Goal: Task Accomplishment & Management: Manage account settings

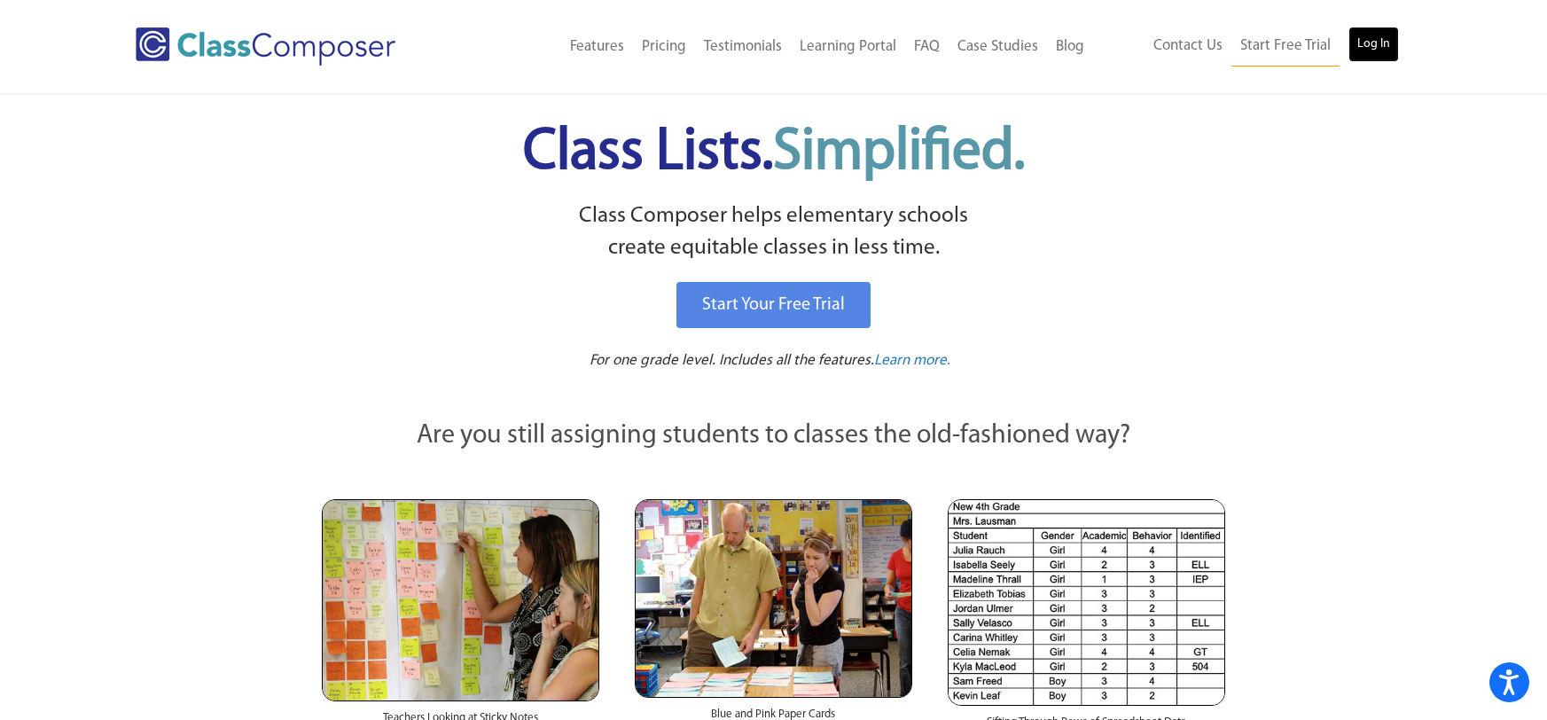
click at [1380, 47] on link "Log In" at bounding box center [1373, 44] width 51 height 35
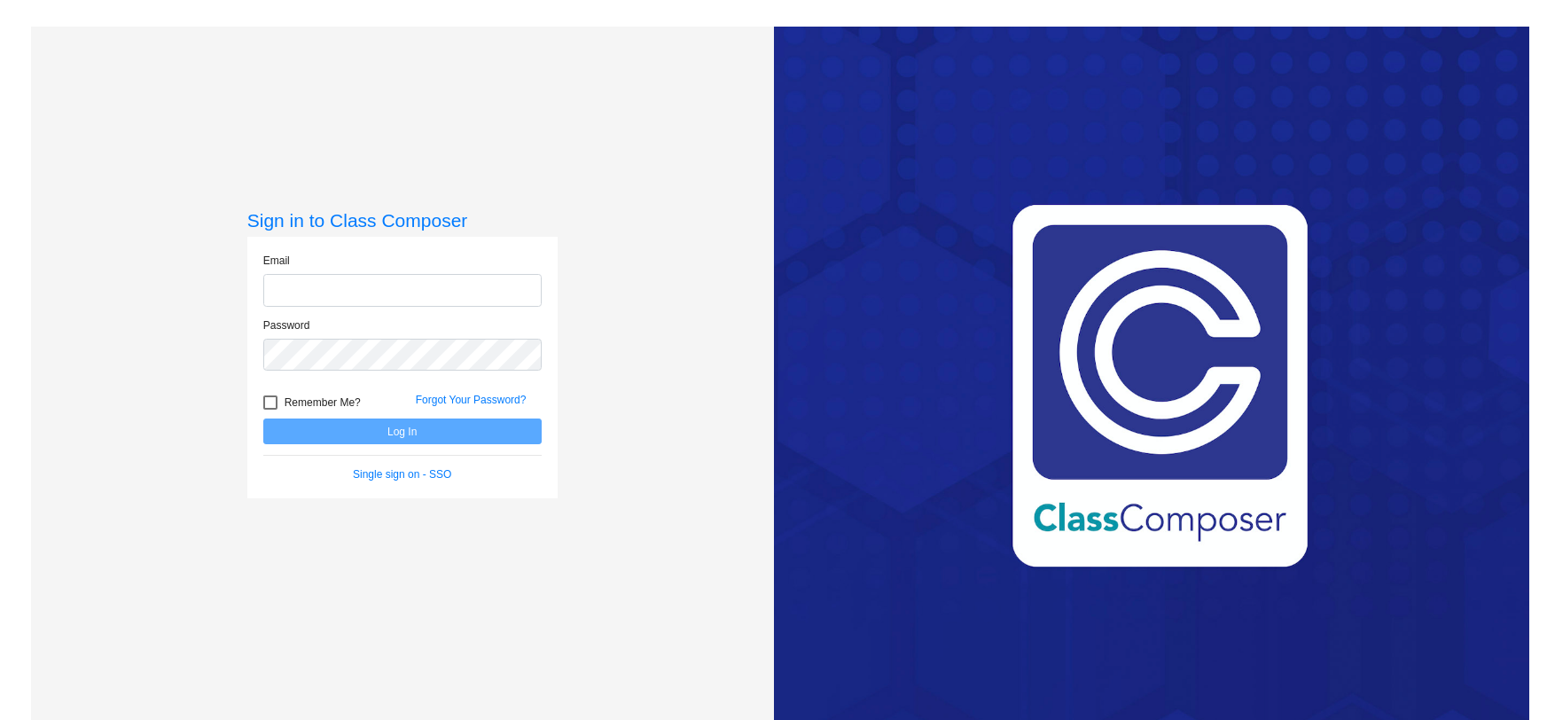
type input "[EMAIL_ADDRESS][DOMAIN_NAME]"
click at [406, 431] on button "Log In" at bounding box center [402, 431] width 278 height 26
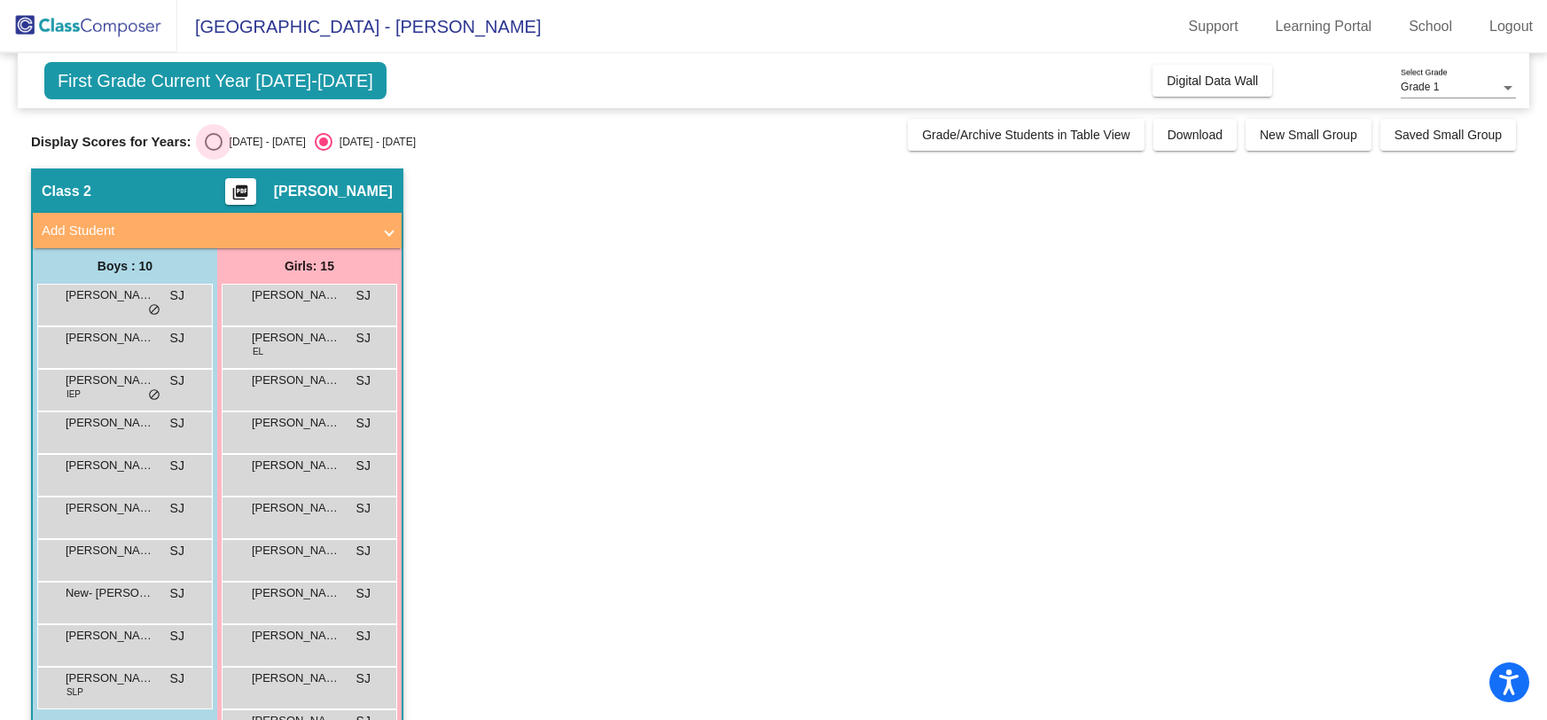
click at [257, 144] on div "[DATE] - [DATE]" at bounding box center [263, 142] width 83 height 16
click at [214, 151] on input "[DATE] - [DATE]" at bounding box center [213, 151] width 1 height 1
radio input "true"
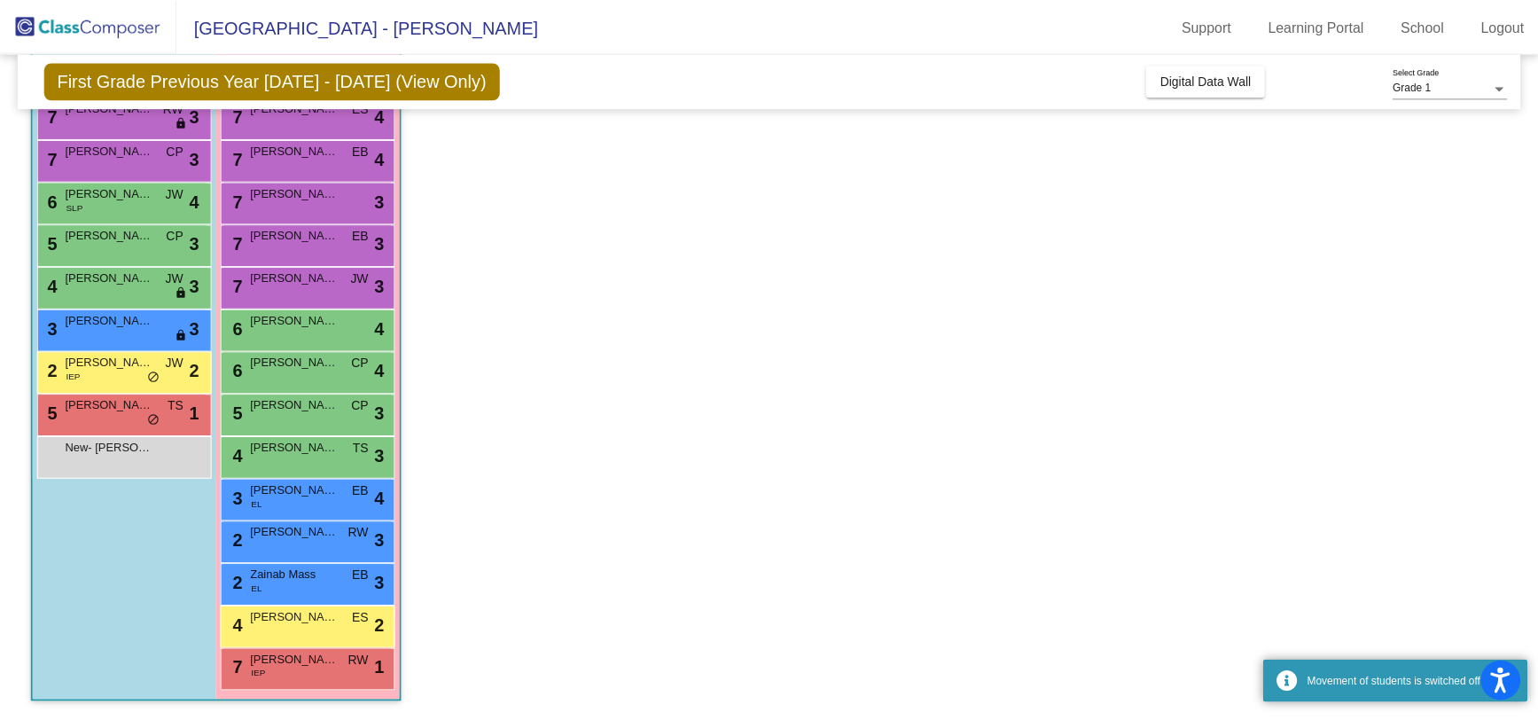
scroll to position [221, 0]
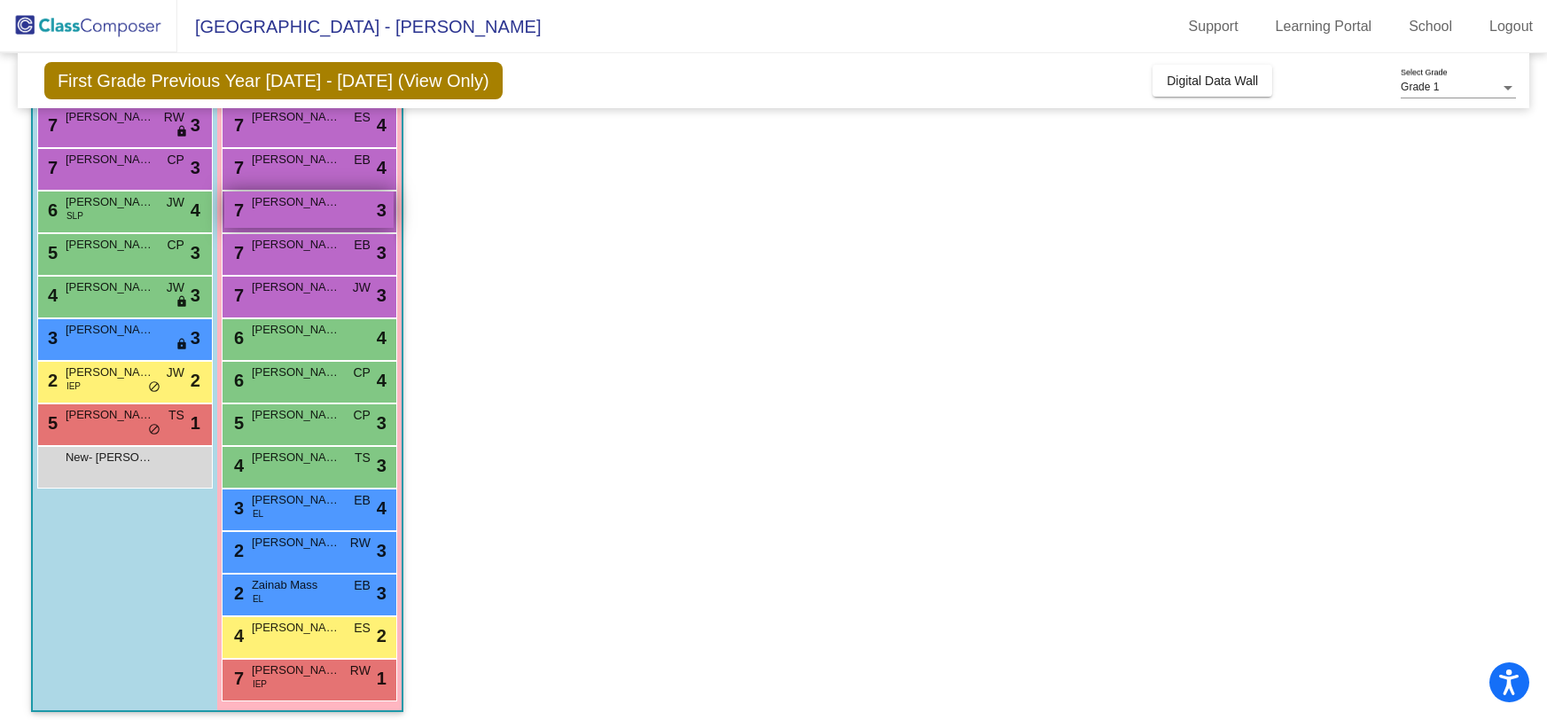
click at [285, 218] on div "7 Kaia Colgrove lock do_not_disturb_alt 3" at bounding box center [308, 209] width 169 height 36
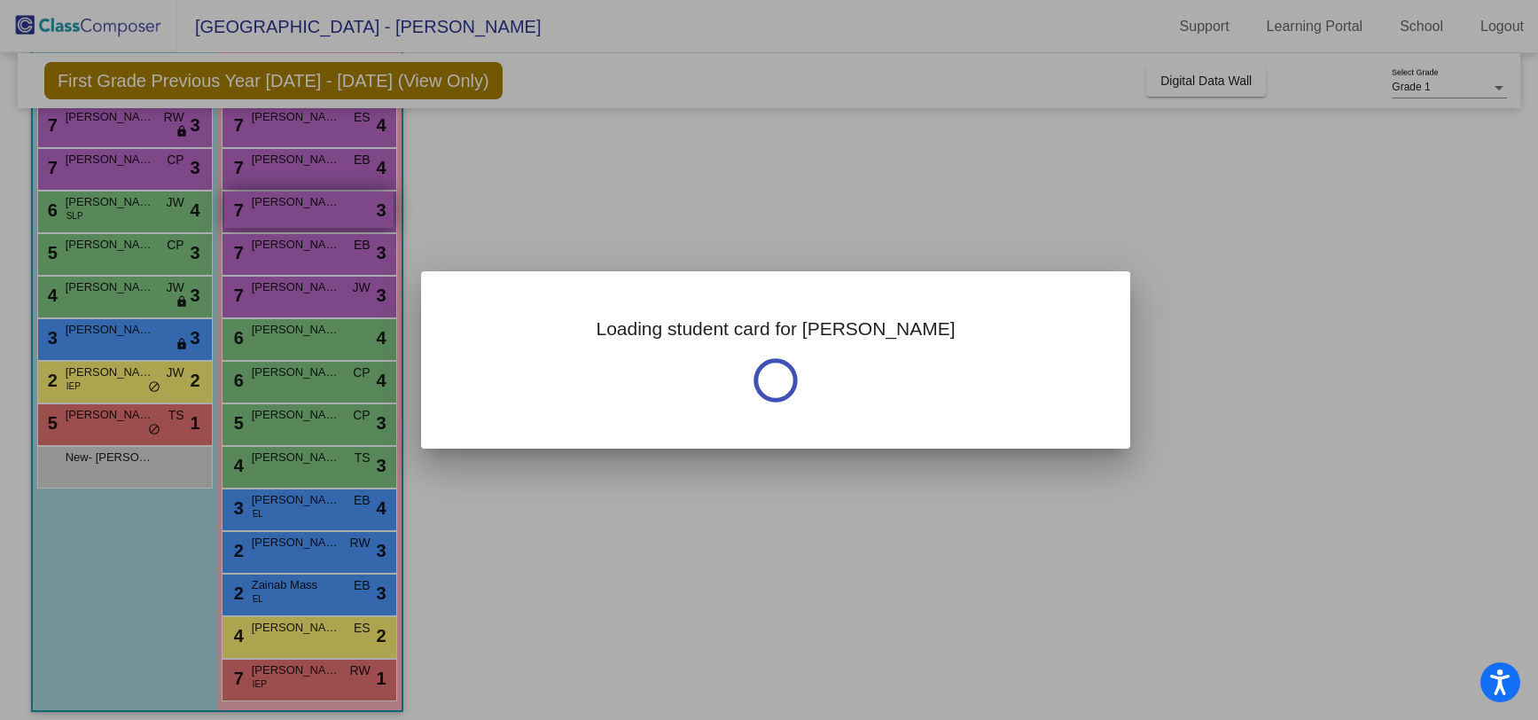
click at [285, 218] on div at bounding box center [769, 360] width 1538 height 720
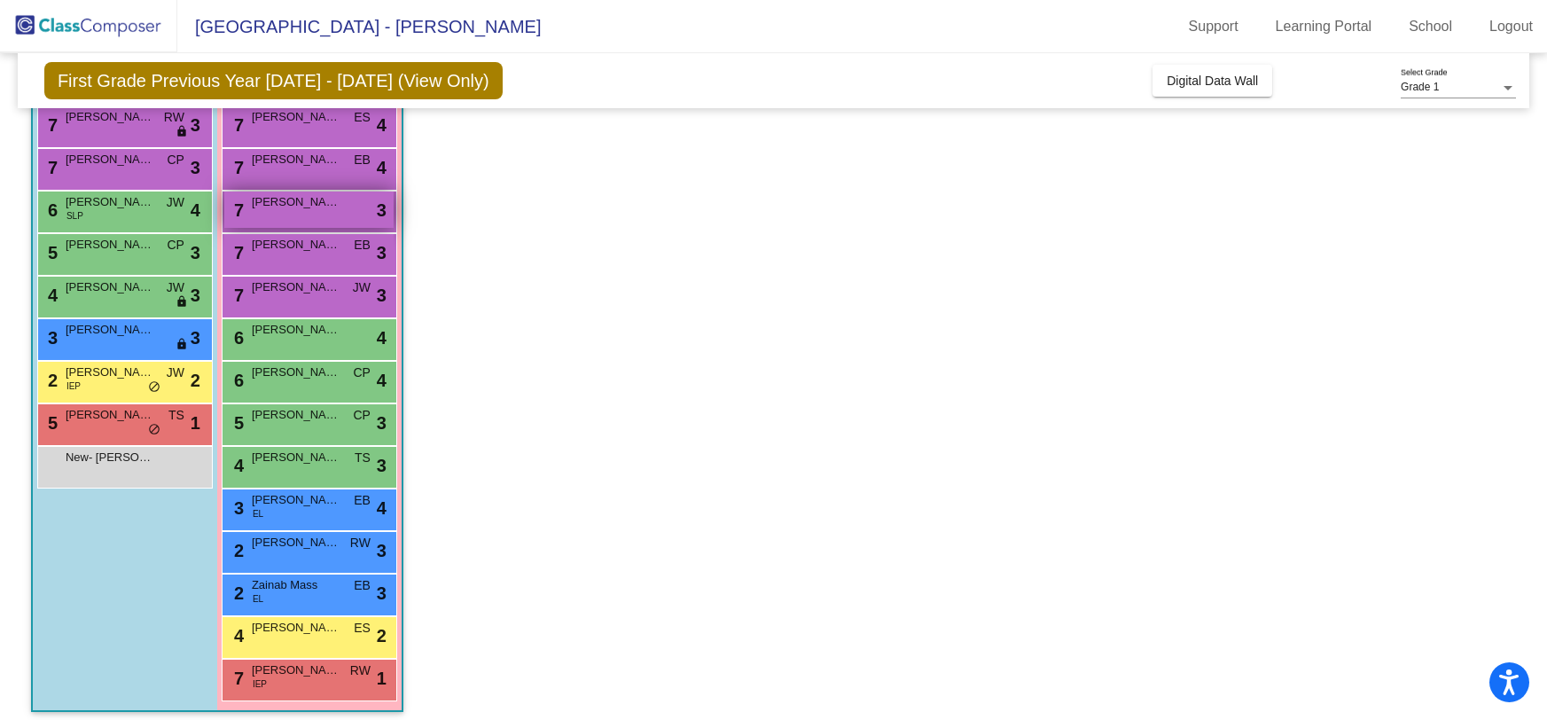
click at [285, 218] on div "7 Kaia Colgrove lock do_not_disturb_alt 3" at bounding box center [308, 209] width 169 height 36
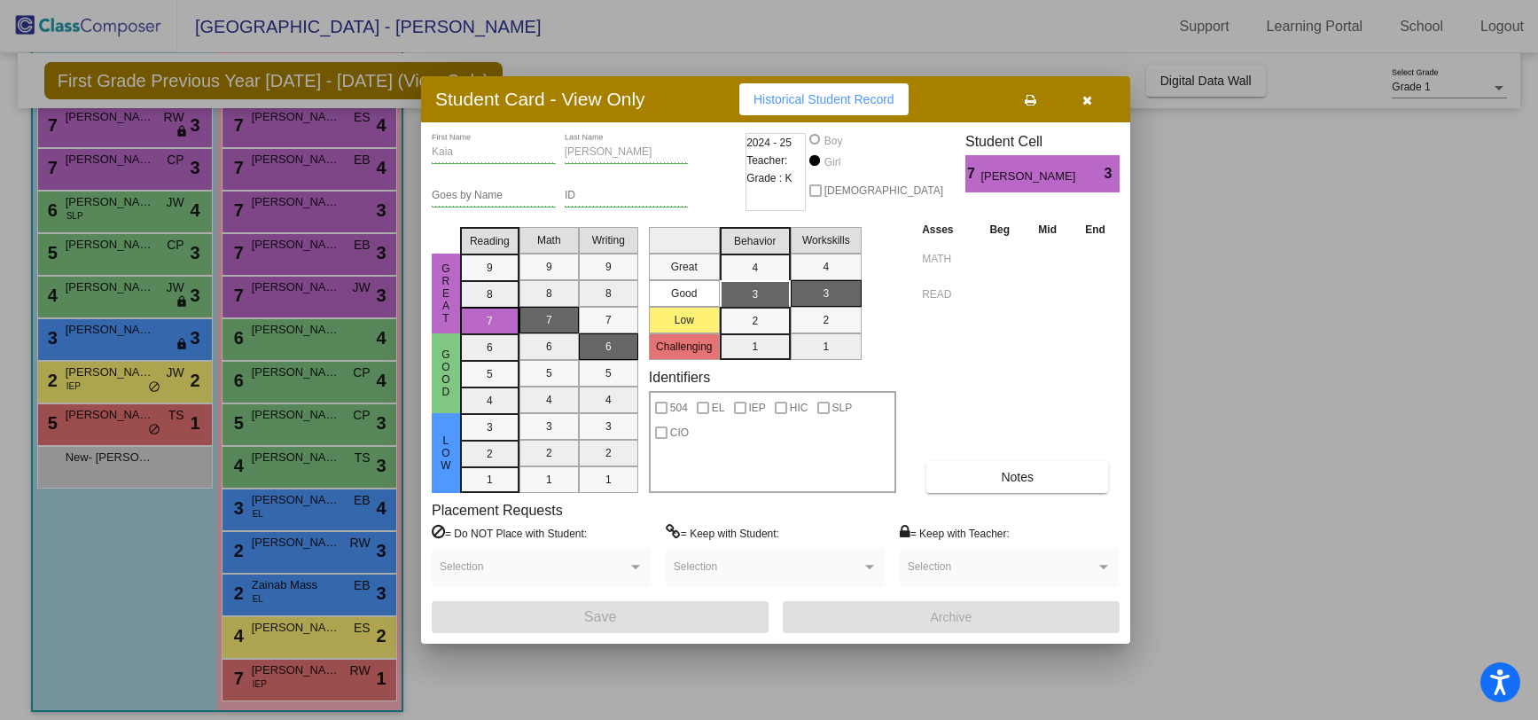
click at [849, 88] on button "Historical Student Record" at bounding box center [823, 99] width 169 height 32
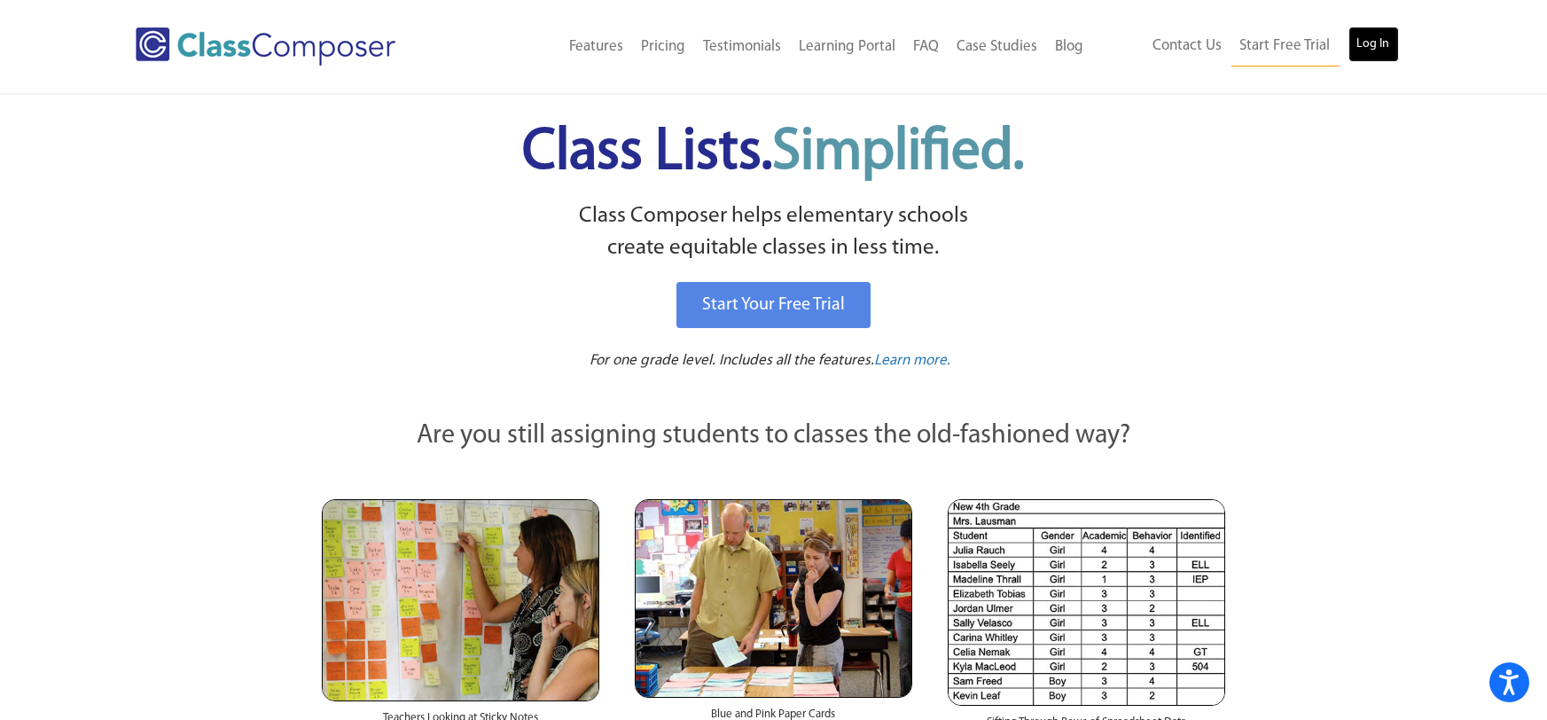
click at [1376, 35] on link "Log In" at bounding box center [1373, 44] width 51 height 35
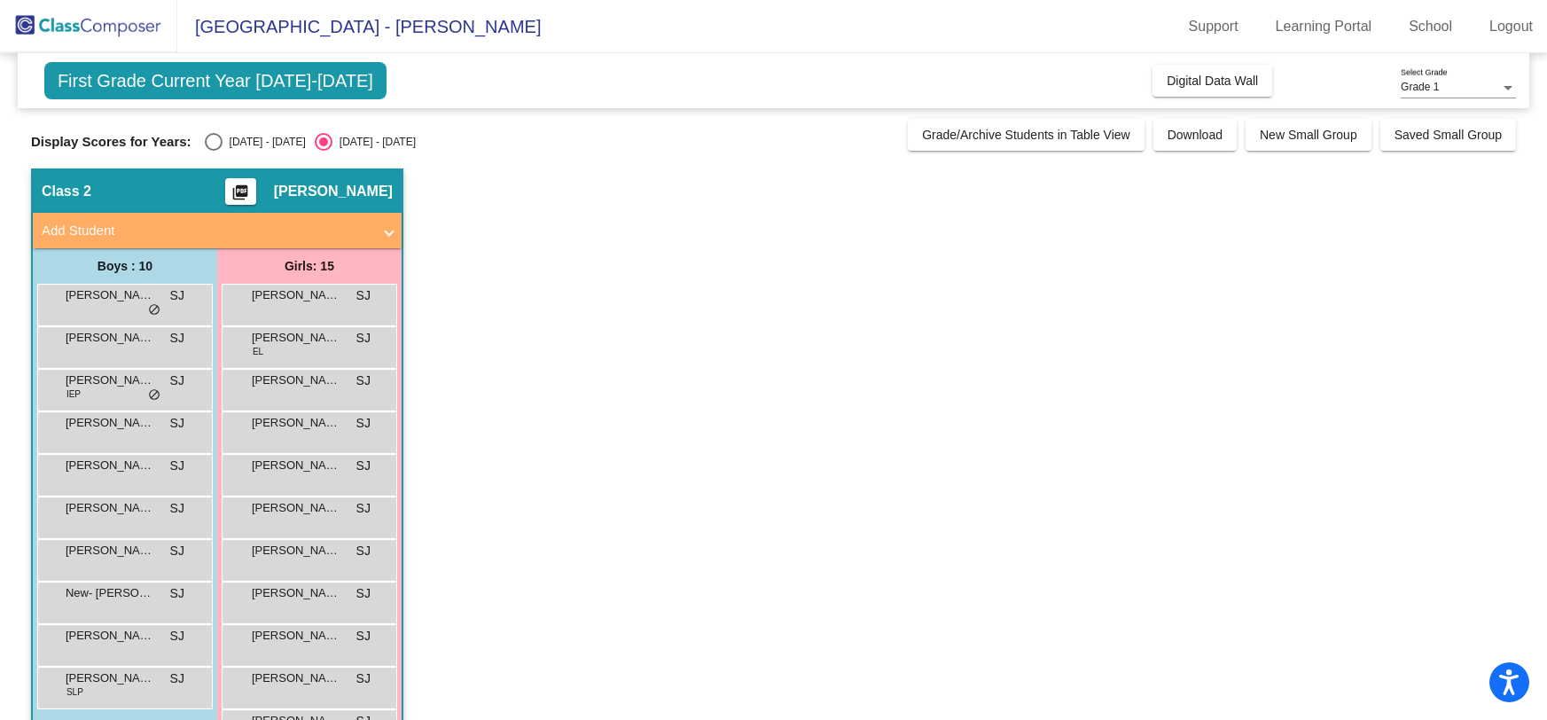
click at [251, 140] on div "2024 - 2025" at bounding box center [263, 142] width 83 height 16
click at [214, 151] on input "2024 - 2025" at bounding box center [213, 151] width 1 height 1
radio input "true"
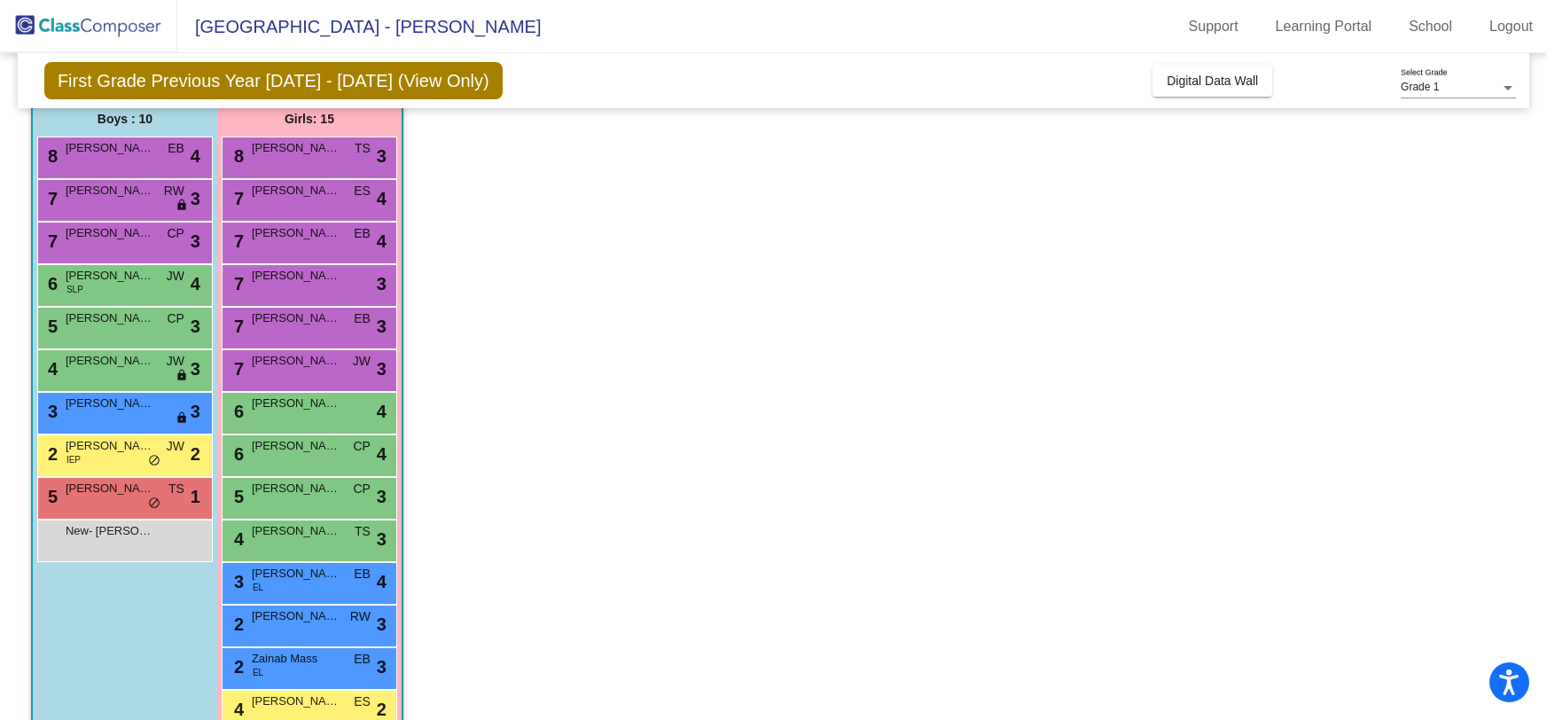
scroll to position [230, 0]
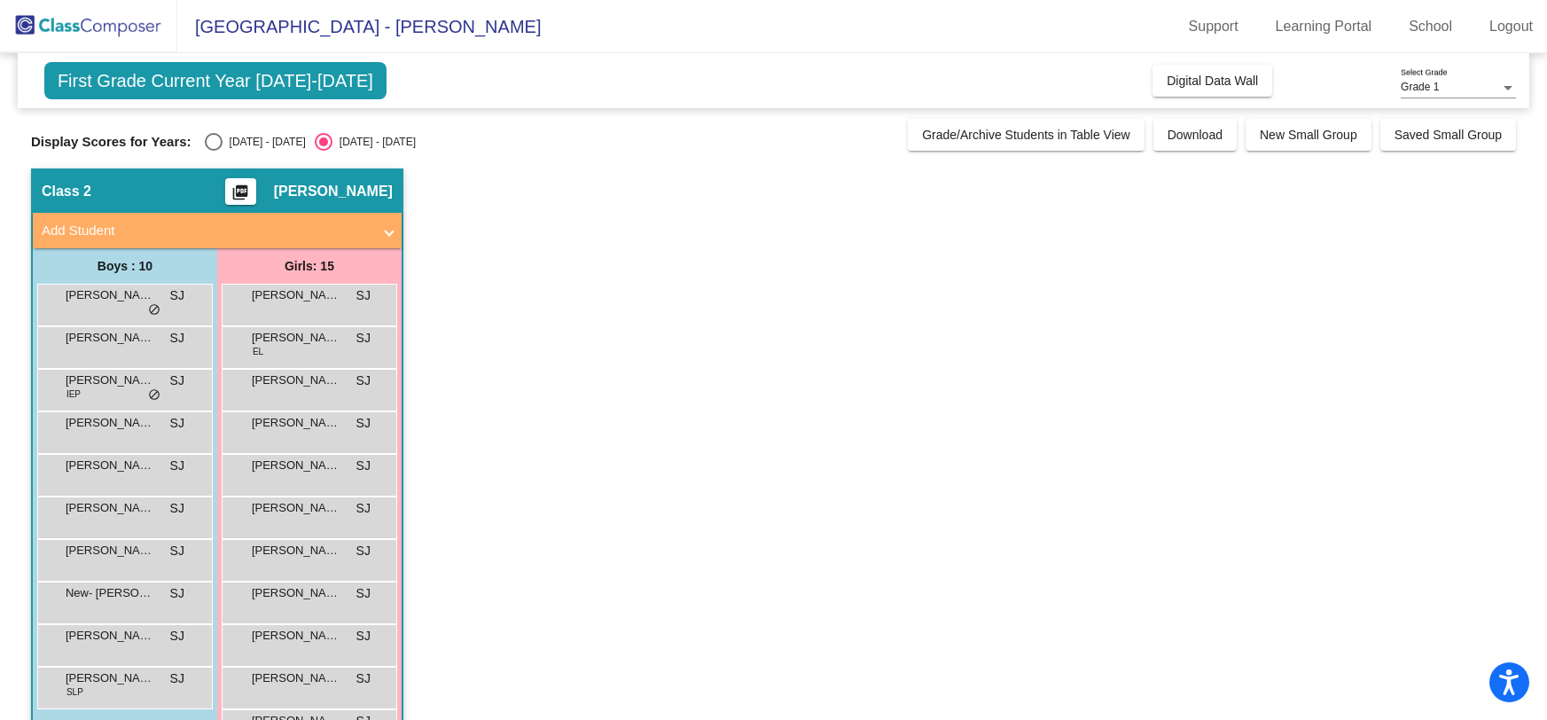
click at [235, 134] on div "[DATE] - [DATE]" at bounding box center [263, 142] width 83 height 16
click at [214, 151] on input "[DATE] - [DATE]" at bounding box center [213, 151] width 1 height 1
radio input "true"
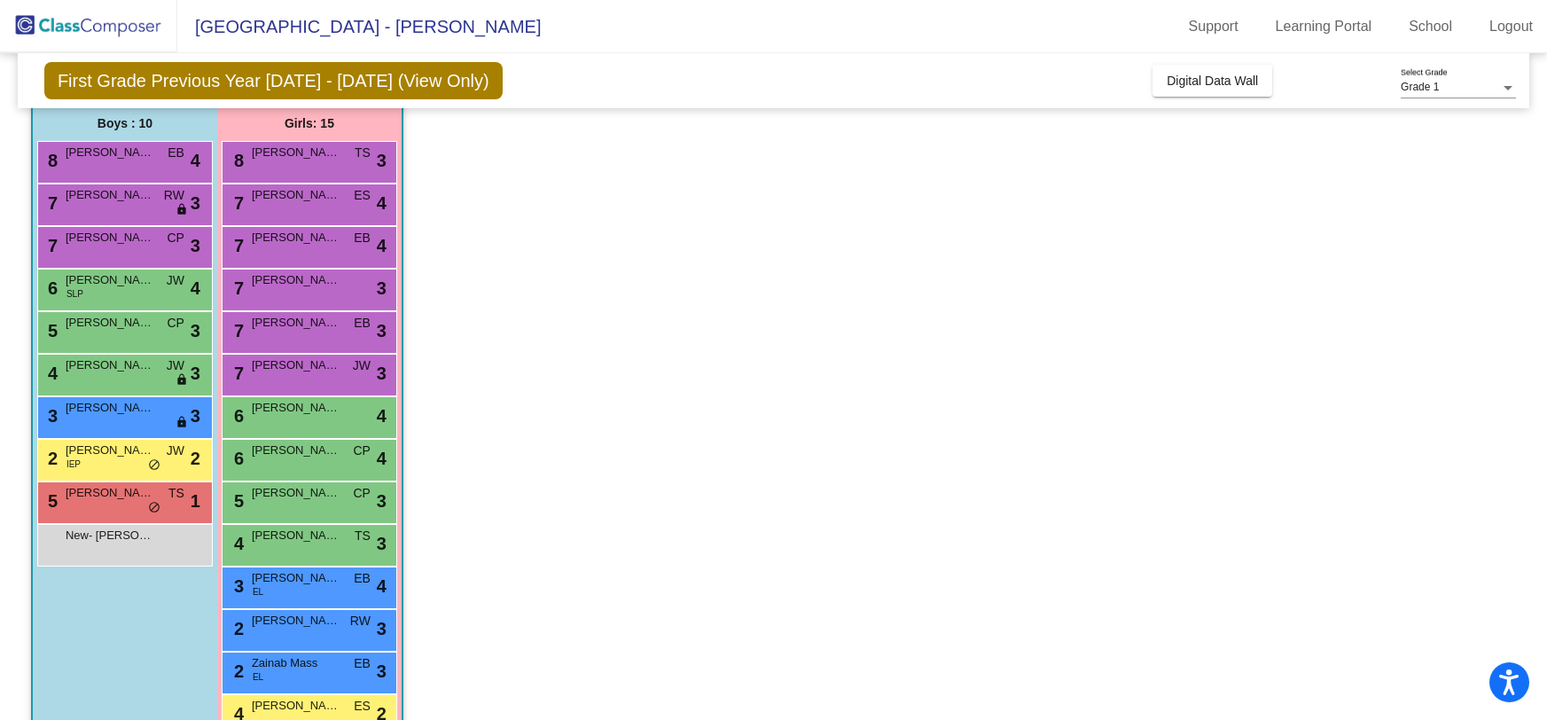
scroll to position [152, 0]
